Goal: Information Seeking & Learning: Learn about a topic

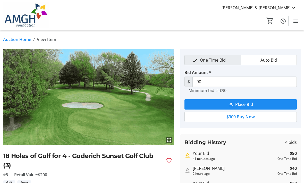
click at [17, 38] on link "Auction Home" at bounding box center [17, 39] width 28 height 6
click at [21, 40] on link "Auction Home" at bounding box center [17, 39] width 28 height 6
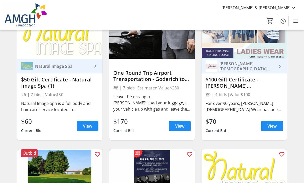
scroll to position [480, 0]
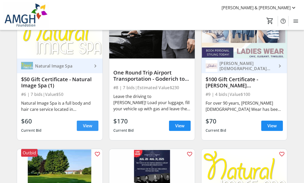
click at [88, 124] on span "View" at bounding box center [87, 125] width 9 height 6
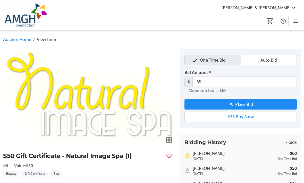
click at [23, 42] on link "Auction Home" at bounding box center [17, 39] width 28 height 6
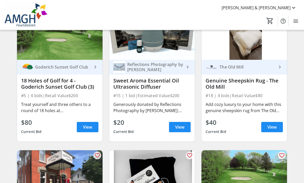
scroll to position [894, 0]
click at [86, 126] on span "View" at bounding box center [87, 127] width 9 height 6
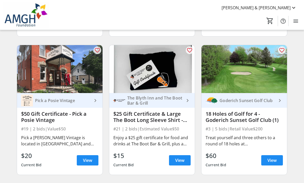
scroll to position [999, 0]
click at [272, 160] on span "View" at bounding box center [271, 160] width 9 height 6
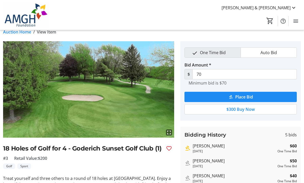
scroll to position [8, 0]
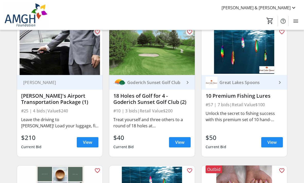
scroll to position [1155, 0]
click at [180, 143] on span "View" at bounding box center [179, 142] width 9 height 6
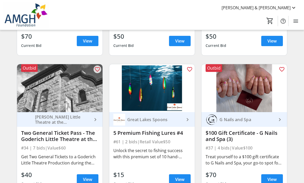
scroll to position [1672, 0]
click at [270, 178] on span "View" at bounding box center [271, 179] width 9 height 6
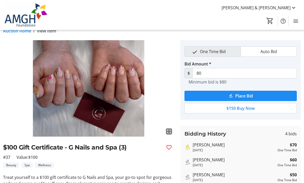
scroll to position [12, 0]
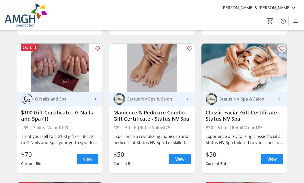
scroll to position [1553, 0]
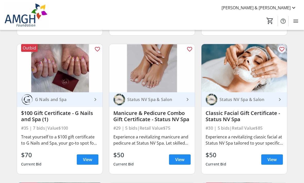
click at [87, 159] on span "View" at bounding box center [87, 159] width 9 height 6
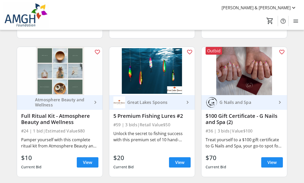
scroll to position [1274, 0]
click at [272, 162] on span "View" at bounding box center [271, 162] width 9 height 6
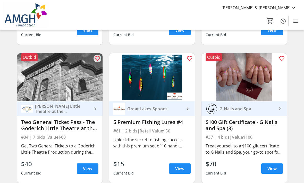
scroll to position [1682, 0]
click at [273, 167] on span "View" at bounding box center [271, 168] width 9 height 6
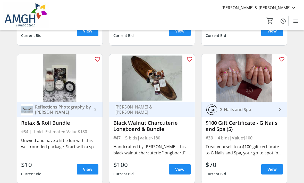
scroll to position [2373, 0]
click at [271, 168] on span "View" at bounding box center [271, 169] width 9 height 6
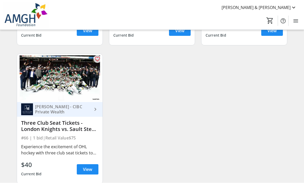
scroll to position [2643, 0]
click at [86, 166] on span "View" at bounding box center [87, 169] width 9 height 6
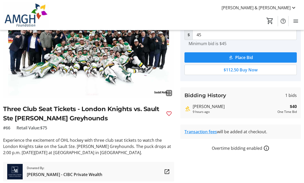
scroll to position [48, 0]
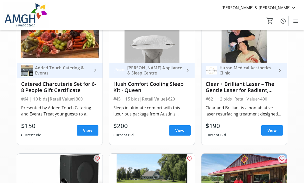
scroll to position [61, 0]
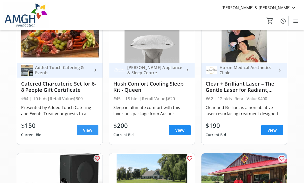
click at [85, 129] on span "View" at bounding box center [87, 130] width 9 height 6
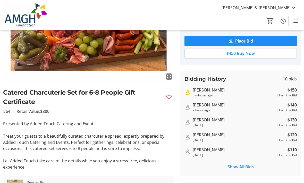
scroll to position [64, 0]
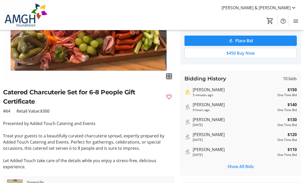
click at [242, 166] on span "Show All Bids" at bounding box center [240, 166] width 26 height 6
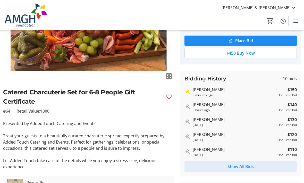
scroll to position [0, 0]
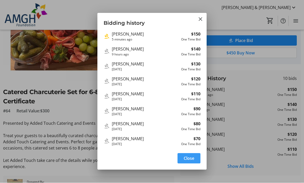
click at [199, 16] on mat-icon "Close" at bounding box center [200, 19] width 6 height 6
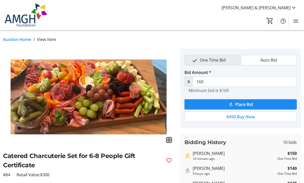
click at [22, 40] on link "Auction Home" at bounding box center [17, 39] width 28 height 6
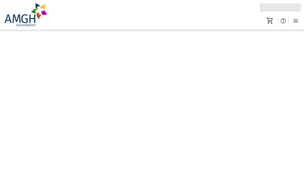
scroll to position [0, 0]
